Goal: Task Accomplishment & Management: Manage account settings

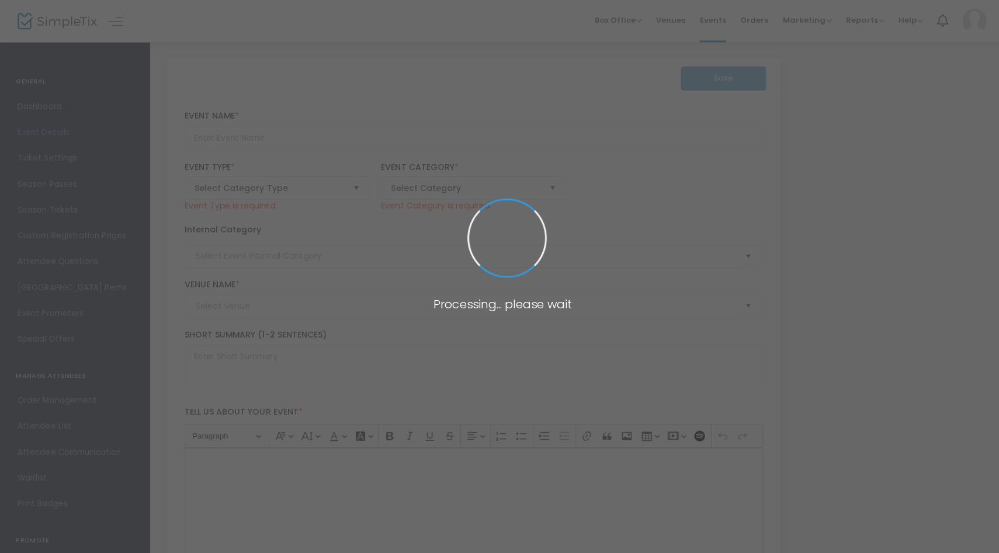
type input "Wedding Tasting with Crafted Catering & Events at June Farms!"
type textarea "Join us for an Exclusive Wedding Tasting hosted by Crafted Catering and Events …"
type input "8.000 %"
type input "Register Now"
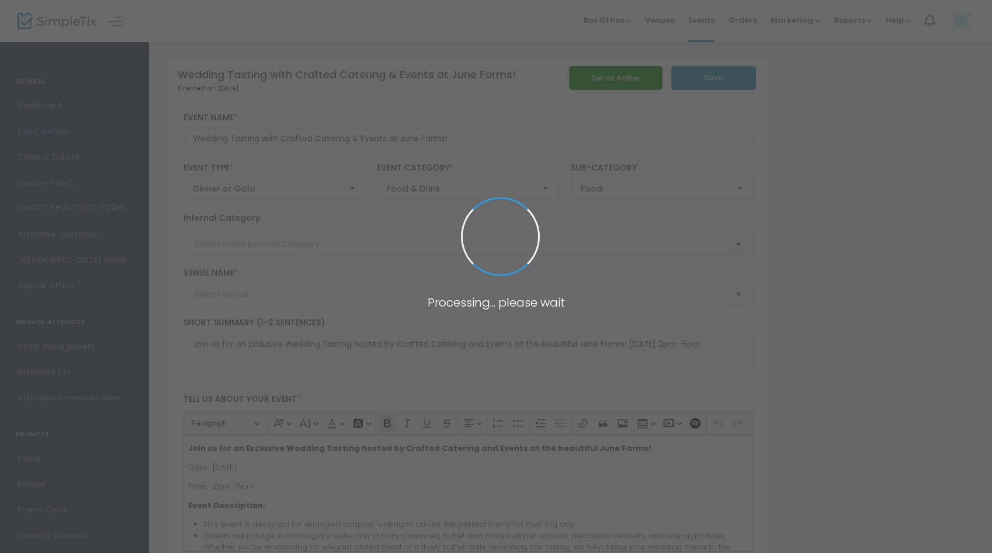
type input "June Farms"
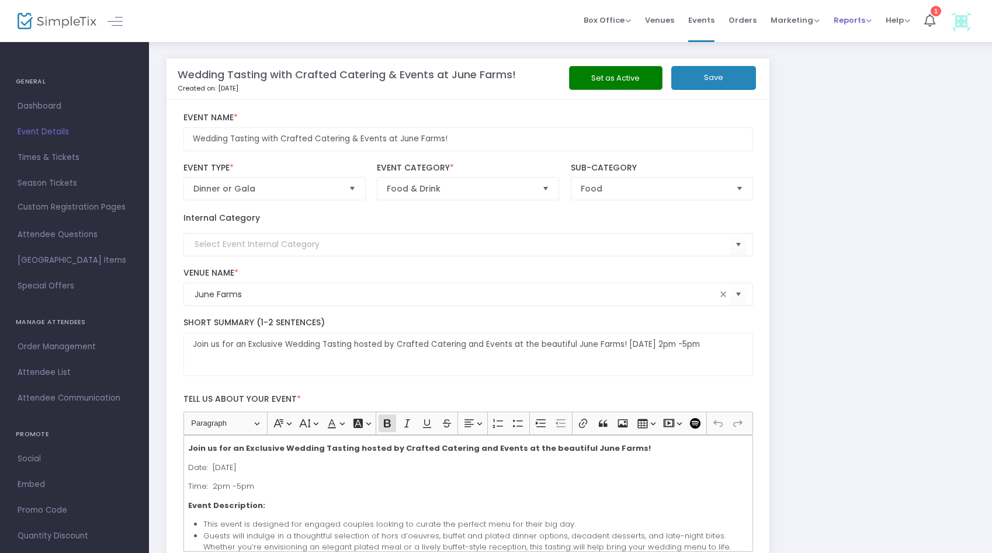
click at [861, 18] on span "Reports" at bounding box center [853, 20] width 38 height 11
click at [857, 64] on li "Sales Reports" at bounding box center [872, 62] width 76 height 23
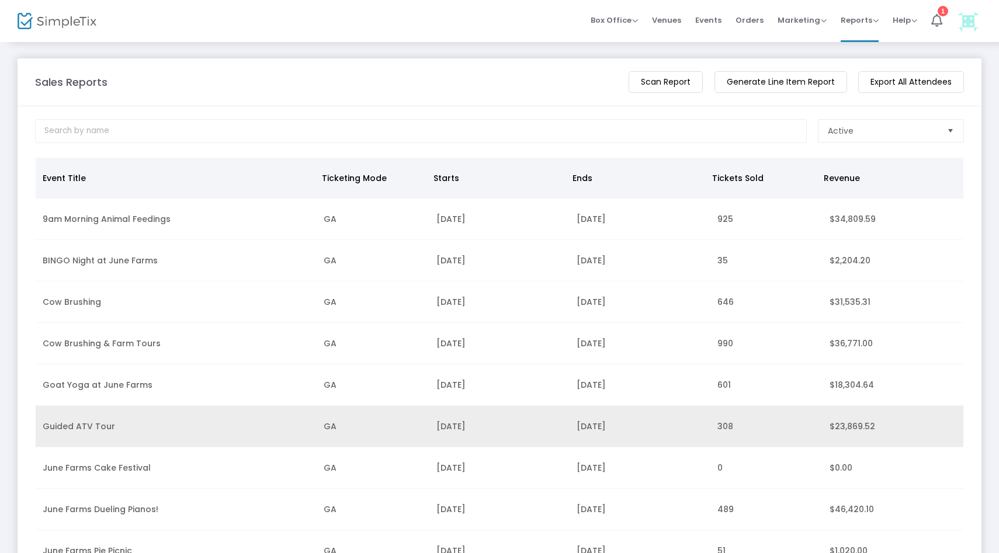
scroll to position [158, 0]
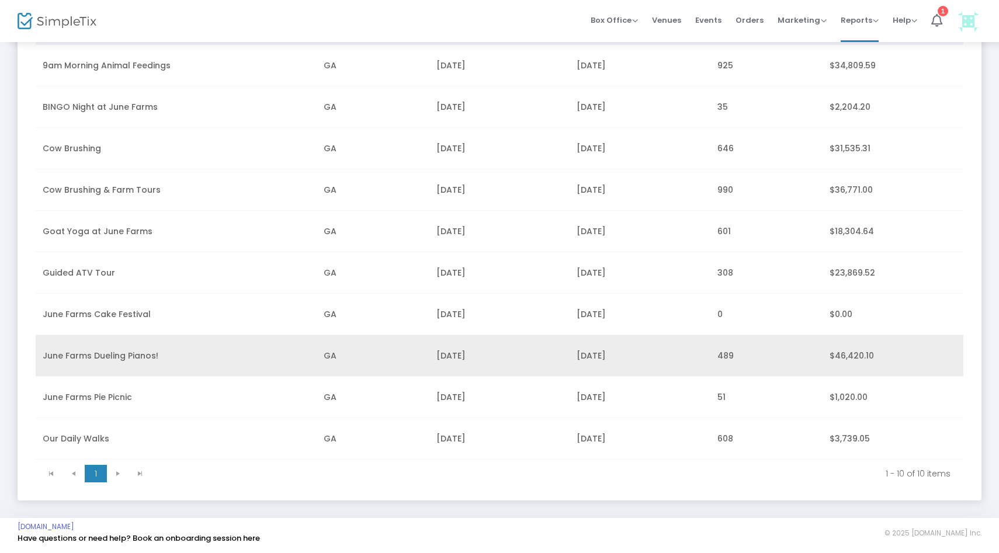
click at [77, 339] on td "June Farms Dueling Pianos!" at bounding box center [176, 355] width 281 height 41
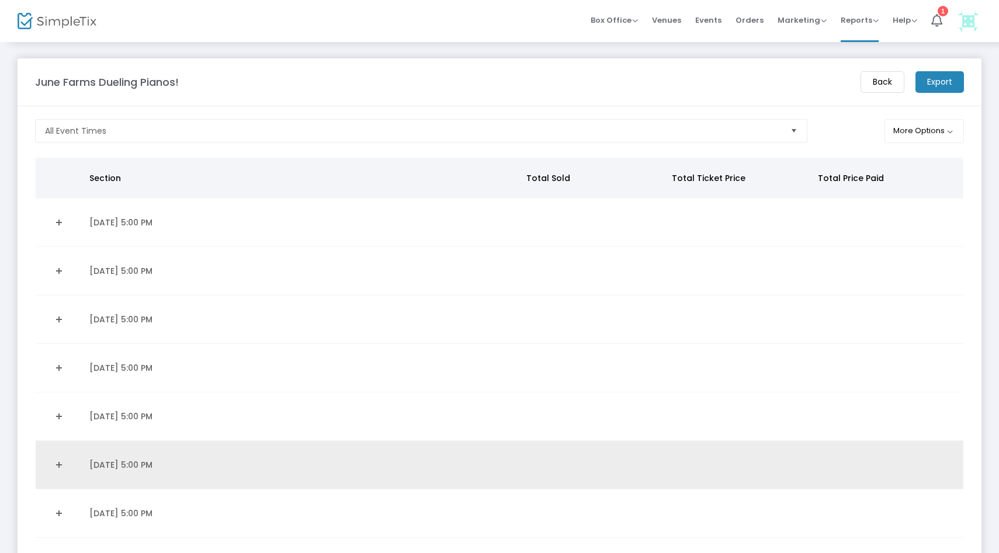
click at [56, 465] on link "Expand Details" at bounding box center [59, 465] width 33 height 19
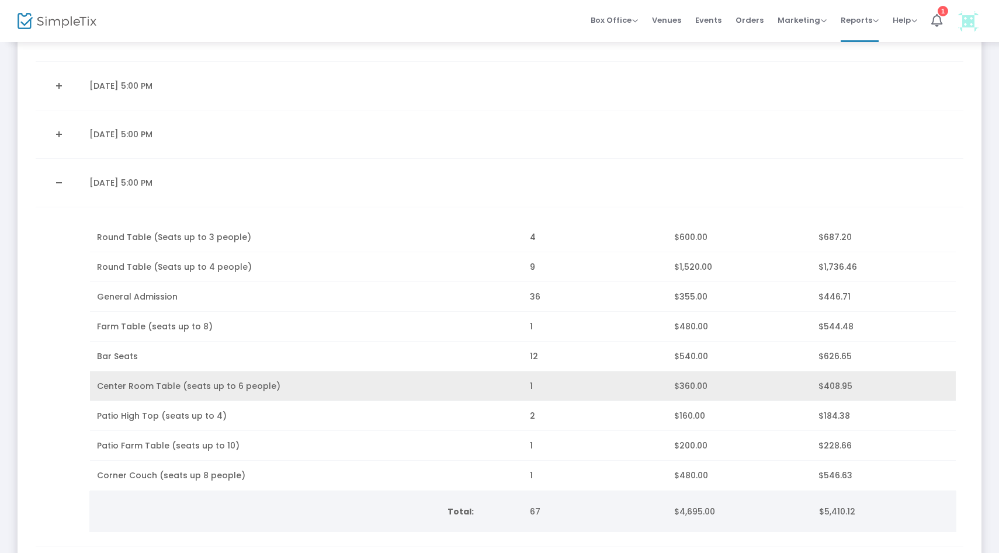
scroll to position [283, 0]
